Goal: Navigation & Orientation: Find specific page/section

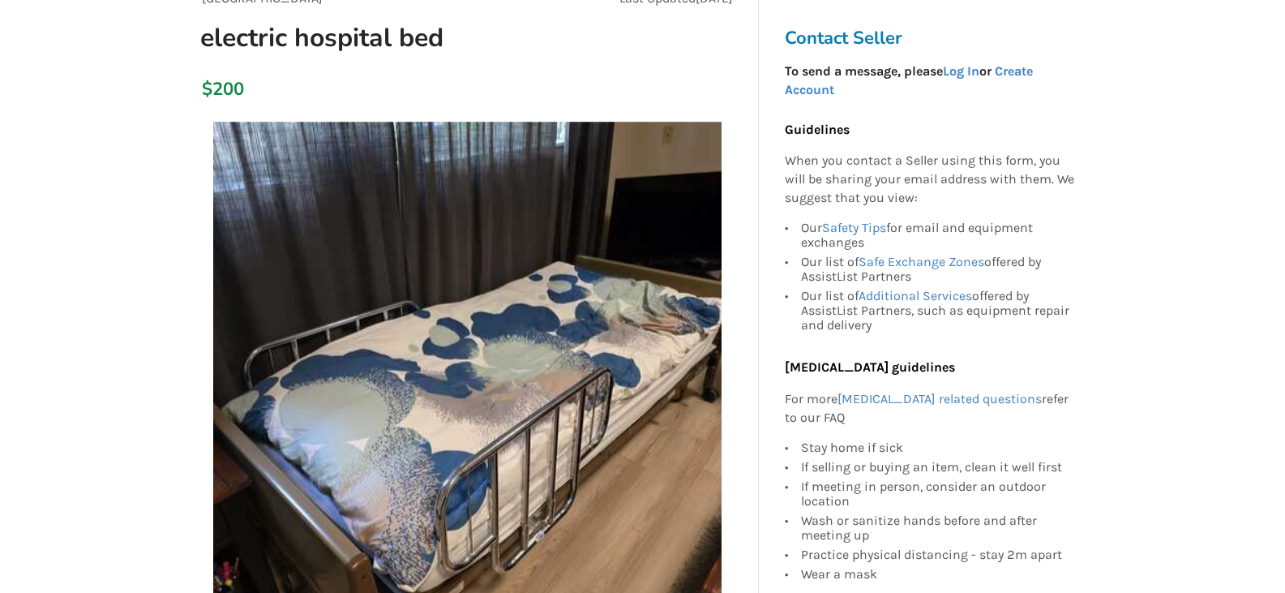
scroll to position [81, 0]
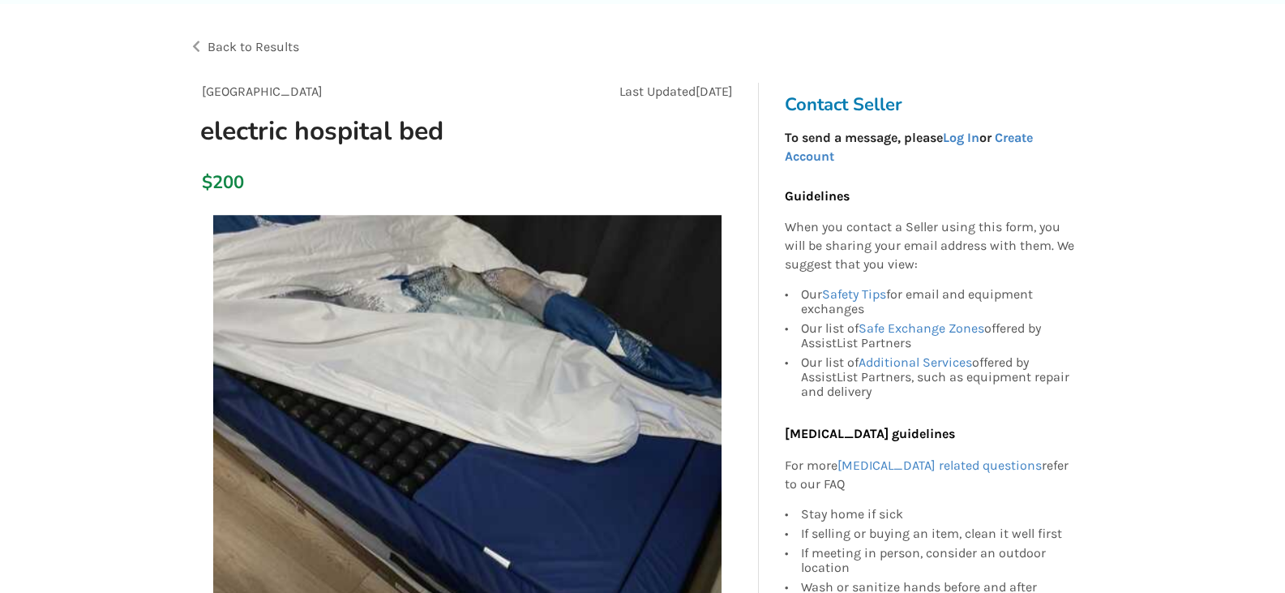
click at [196, 41] on div "Back to Results" at bounding box center [416, 46] width 454 height 45
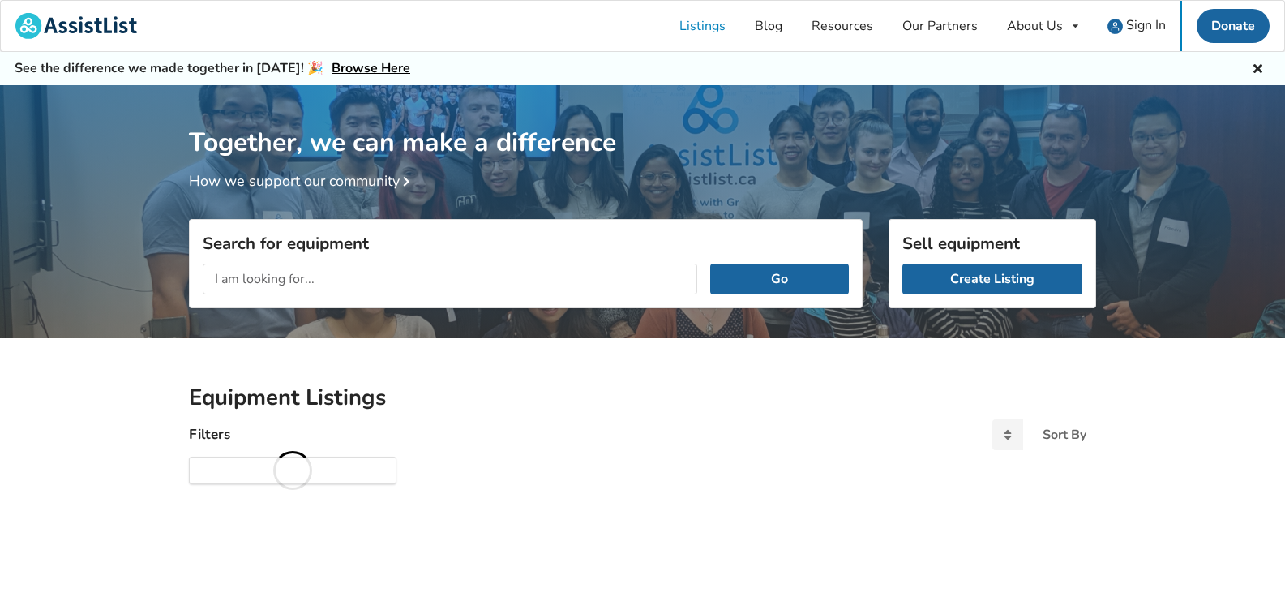
scroll to position [637, 0]
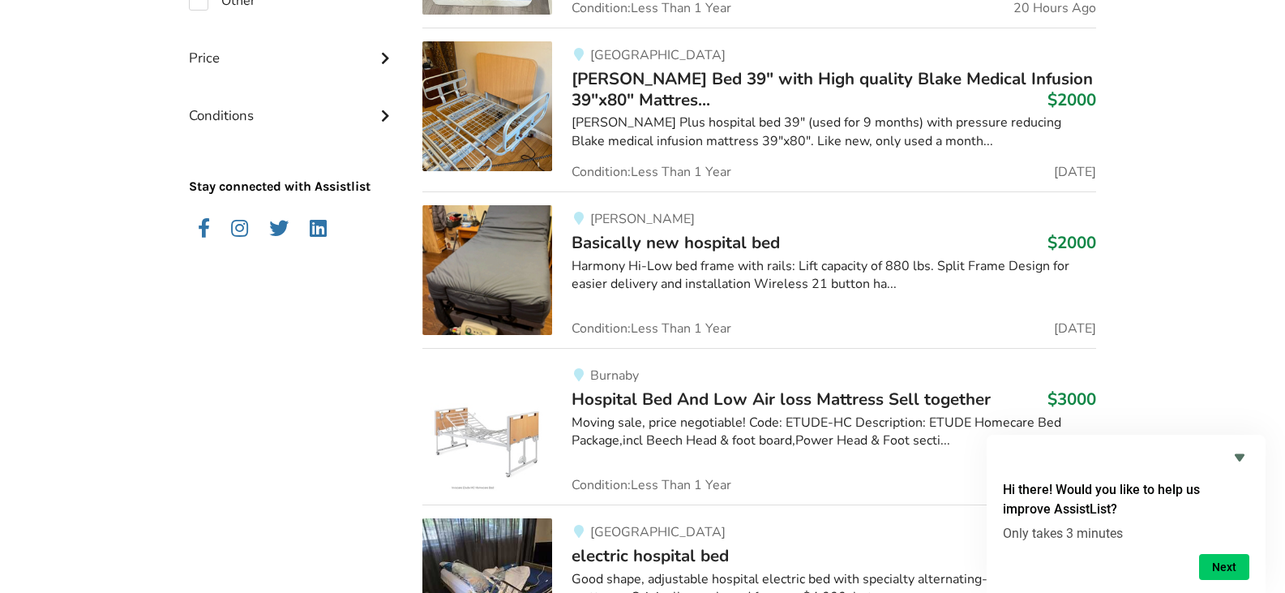
scroll to position [1529, 0]
